Goal: Transaction & Acquisition: Purchase product/service

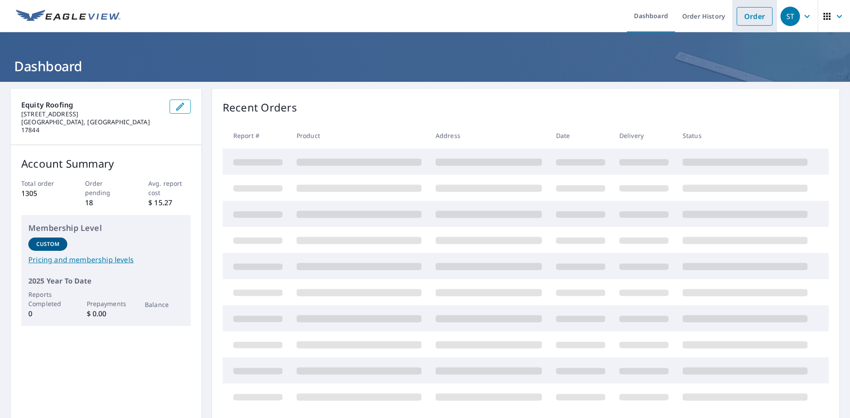
click at [738, 15] on link "Order" at bounding box center [755, 16] width 36 height 19
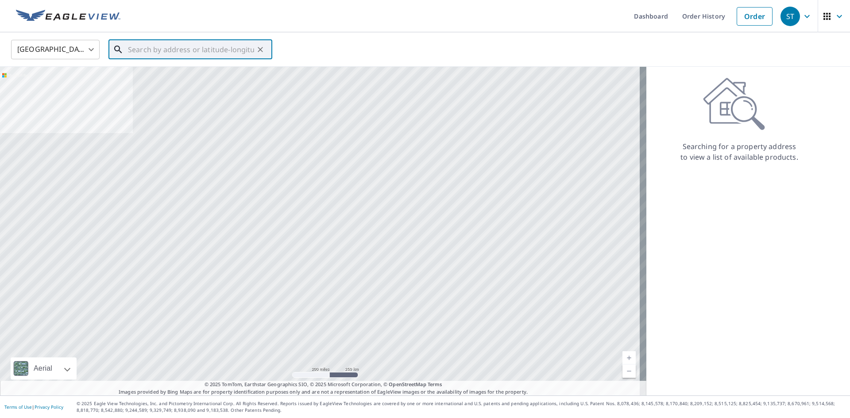
click at [190, 46] on input "text" at bounding box center [191, 49] width 126 height 25
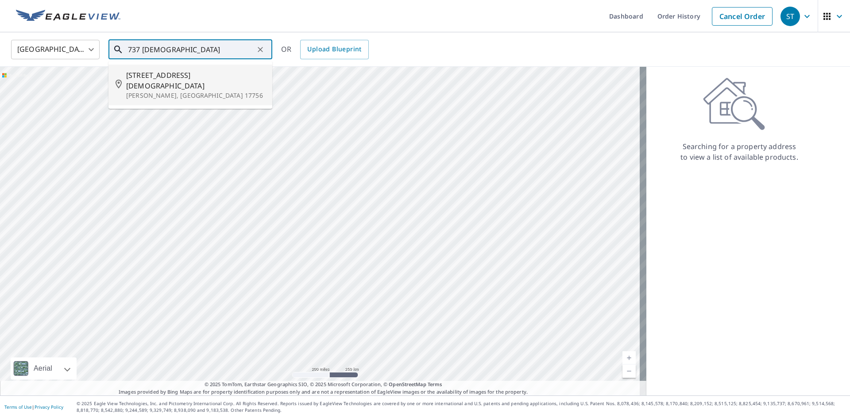
click at [193, 90] on li "[STREET_ADDRESS][DEMOGRAPHIC_DATA][PERSON_NAME]" at bounding box center [190, 85] width 164 height 41
type input "[STREET_ADDRESS][DEMOGRAPHIC_DATA][PERSON_NAME]"
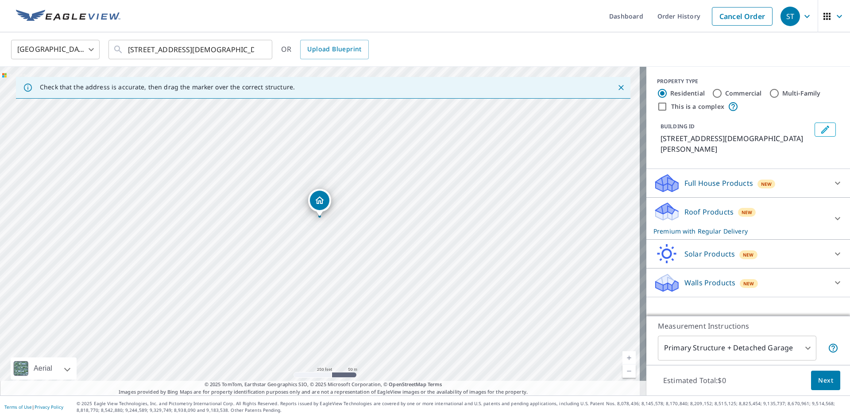
drag, startPoint x: 367, startPoint y: 264, endPoint x: 377, endPoint y: 195, distance: 69.5
click at [377, 195] on div "[STREET_ADDRESS][DEMOGRAPHIC_DATA][PERSON_NAME]" at bounding box center [323, 231] width 647 height 329
drag, startPoint x: 433, startPoint y: 225, endPoint x: 445, endPoint y: 220, distance: 13.5
click at [445, 220] on div "[STREET_ADDRESS][DEMOGRAPHIC_DATA][PERSON_NAME]" at bounding box center [323, 231] width 647 height 329
drag, startPoint x: 441, startPoint y: 221, endPoint x: 443, endPoint y: 416, distance: 195.3
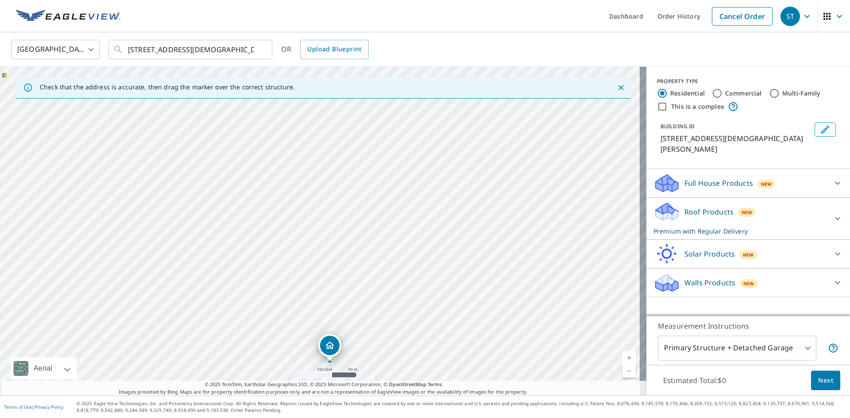
click at [444, 418] on div "Dashboard Order History Cancel Order [GEOGRAPHIC_DATA] [GEOGRAPHIC_DATA] ​ [STR…" at bounding box center [425, 209] width 850 height 418
click at [323, 192] on div "[STREET_ADDRESS][DEMOGRAPHIC_DATA][PERSON_NAME]" at bounding box center [323, 231] width 647 height 329
drag, startPoint x: 248, startPoint y: 180, endPoint x: 333, endPoint y: 193, distance: 85.9
click at [333, 193] on div "[STREET_ADDRESS][DEMOGRAPHIC_DATA][PERSON_NAME]" at bounding box center [323, 231] width 647 height 329
click at [771, 349] on body "[GEOGRAPHIC_DATA] Dashboard Order History Cancel Order [GEOGRAPHIC_DATA] [GEOGR…" at bounding box center [425, 209] width 850 height 418
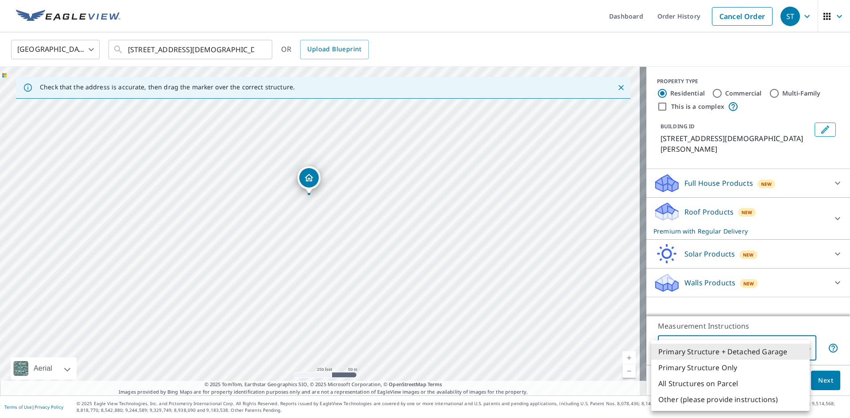
click at [709, 388] on li "All Structures on Parcel" at bounding box center [730, 384] width 159 height 16
type input "3"
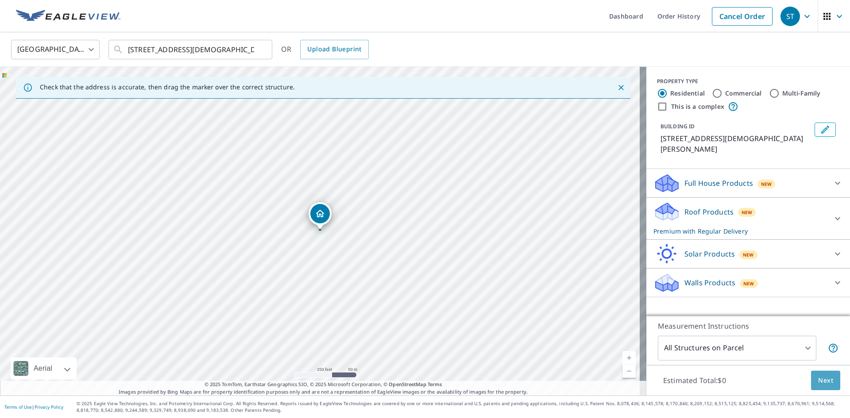
click at [819, 383] on span "Next" at bounding box center [825, 381] width 15 height 11
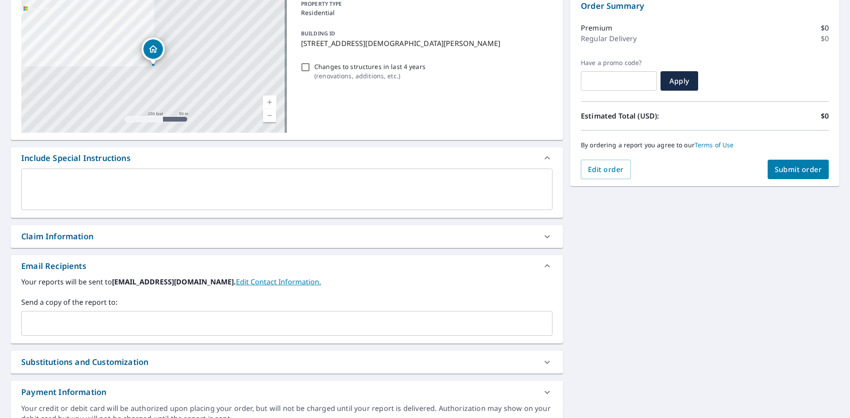
scroll to position [16, 0]
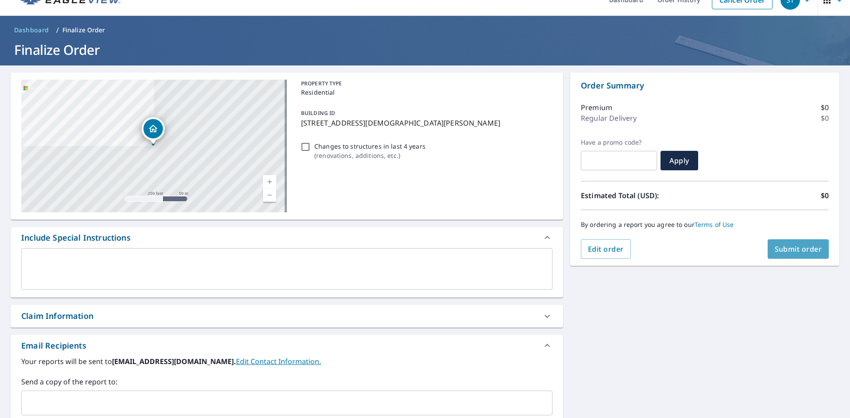
click at [776, 256] on button "Submit order" at bounding box center [799, 249] width 62 height 19
checkbox input "true"
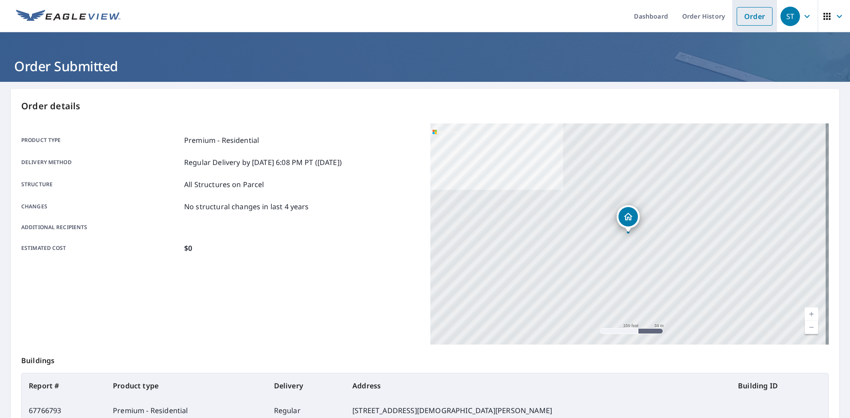
click at [743, 16] on link "Order" at bounding box center [755, 16] width 36 height 19
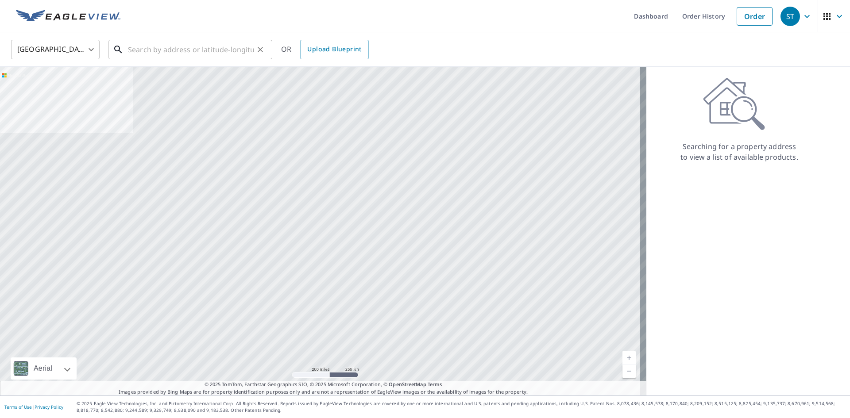
click at [205, 49] on input "text" at bounding box center [191, 49] width 126 height 25
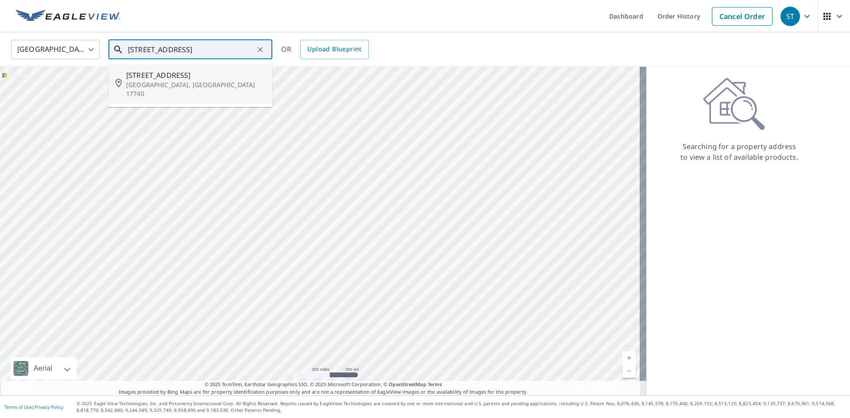
click at [180, 79] on span "[STREET_ADDRESS]" at bounding box center [195, 75] width 139 height 11
type input "[STREET_ADDRESS]"
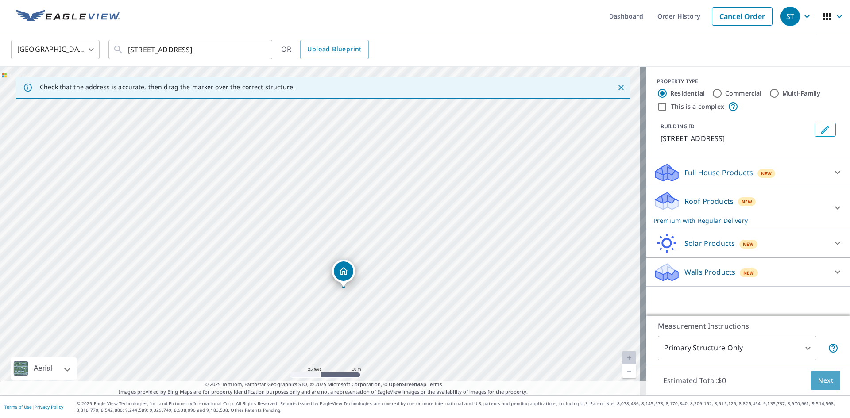
click at [818, 378] on span "Next" at bounding box center [825, 381] width 15 height 11
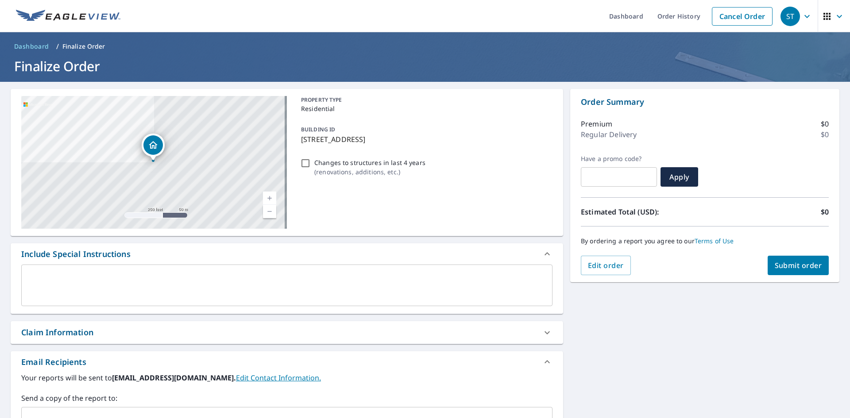
click at [784, 263] on span "Submit order" at bounding box center [798, 266] width 47 height 10
checkbox input "true"
